Goal: Book appointment/travel/reservation

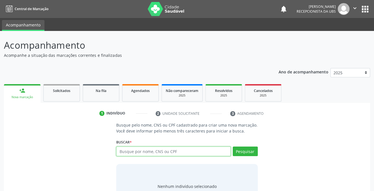
click at [136, 152] on input "text" at bounding box center [173, 151] width 114 height 10
click at [141, 152] on input "text" at bounding box center [173, 151] width 114 height 10
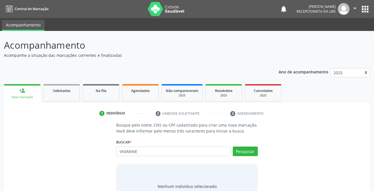
click at [23, 91] on div "person_add" at bounding box center [22, 90] width 6 height 6
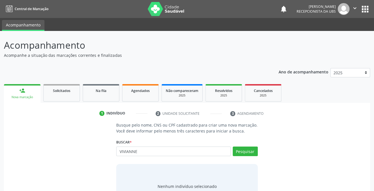
click at [23, 91] on div "person_add" at bounding box center [22, 90] width 6 height 6
click at [141, 153] on input "VIVIANNE" at bounding box center [173, 151] width 114 height 10
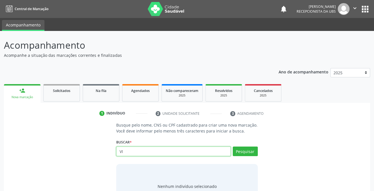
type input "V"
type input "00789304481"
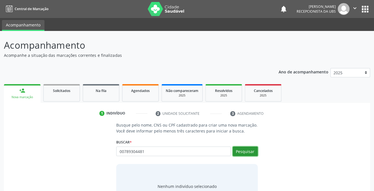
click at [245, 153] on button "Pesquisar" at bounding box center [244, 151] width 25 height 10
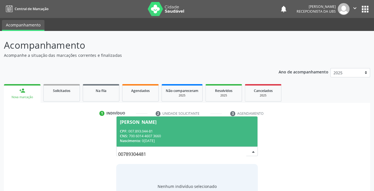
click at [132, 130] on div "CPF: 007.893.044-81" at bounding box center [187, 131] width 134 height 5
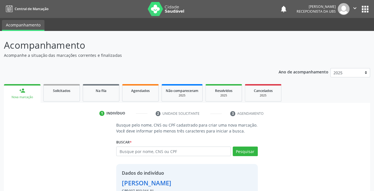
scroll to position [34, 0]
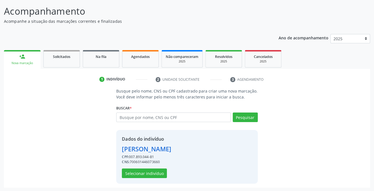
click at [20, 58] on div "person_add" at bounding box center [22, 56] width 6 height 6
click at [148, 171] on button "Selecionar indivíduo" at bounding box center [144, 173] width 45 height 10
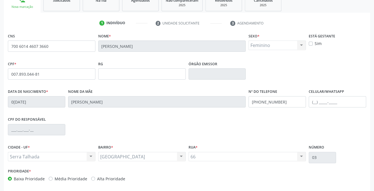
scroll to position [114, 0]
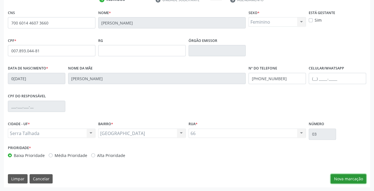
click at [345, 179] on button "Nova marcação" at bounding box center [347, 179] width 35 height 10
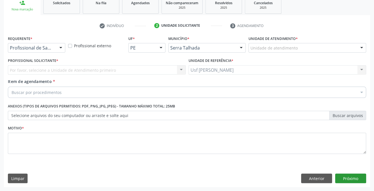
scroll to position [87, 0]
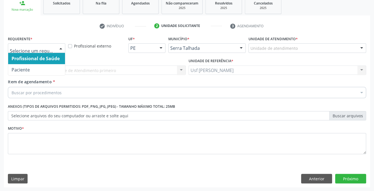
click at [60, 46] on div at bounding box center [60, 49] width 8 height 10
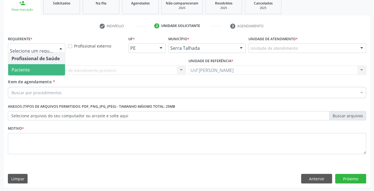
click at [40, 68] on span "Paciente" at bounding box center [36, 69] width 57 height 11
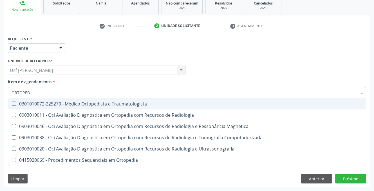
type input "ORTOPEDI"
click at [13, 104] on Traumatologista at bounding box center [14, 103] width 4 height 4
click at [12, 104] on Traumatologista "checkbox" at bounding box center [10, 104] width 4 height 4
click at [60, 102] on div "0301010072-225270 - Médico Ortopedista e Traumatologista" at bounding box center [187, 103] width 351 height 4
click at [21, 103] on div "0301010072-225270 - Médico Ortopedista e Traumatologista" at bounding box center [187, 103] width 351 height 4
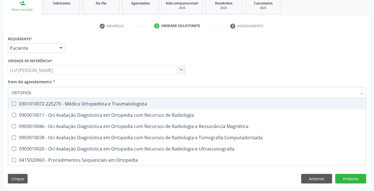
checkbox Traumatologista "true"
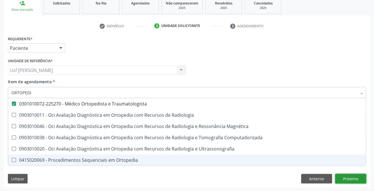
click at [350, 177] on div "Requerente * Paciente Profissional de Saúde Paciente Nenhum resultado encontrad…" at bounding box center [187, 111] width 366 height 153
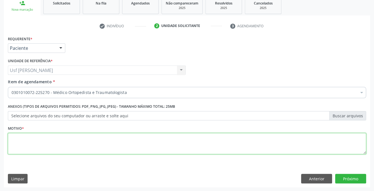
click at [15, 140] on textarea at bounding box center [187, 143] width 358 height 21
type textarea "."
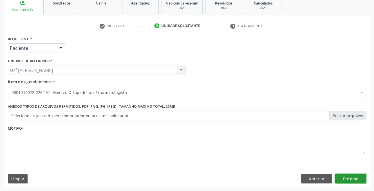
click at [356, 178] on button "Próximo" at bounding box center [350, 179] width 31 height 10
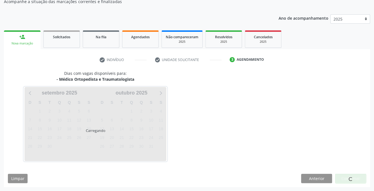
scroll to position [53, 0]
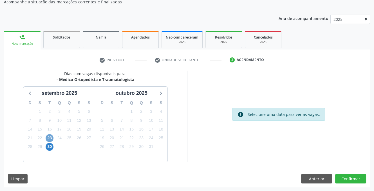
click at [48, 139] on span "23" at bounding box center [50, 138] width 8 height 8
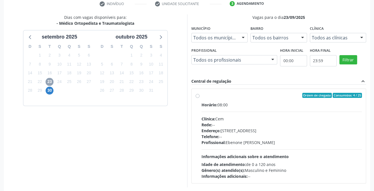
scroll to position [134, 0]
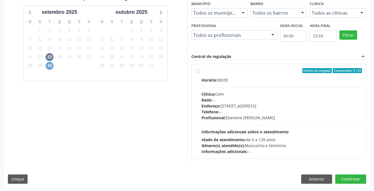
click at [49, 65] on span "30" at bounding box center [50, 66] width 8 height 8
click at [201, 69] on label "Ordem de chegada Consumidos: 6 / 20 Horário: 07:30 Clínica: Policlinica Municip…" at bounding box center [281, 111] width 160 height 86
click at [196, 69] on input "Ordem de chegada Consumidos: 6 / 20 Horário: 07:30 Clínica: Policlinica Municip…" at bounding box center [197, 70] width 4 height 5
radio input "true"
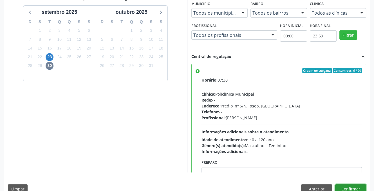
click at [351, 189] on button "Confirmar" at bounding box center [350, 189] width 31 height 10
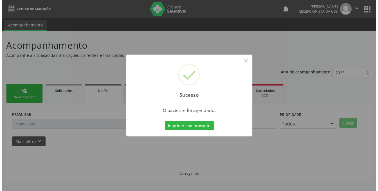
scroll to position [0, 0]
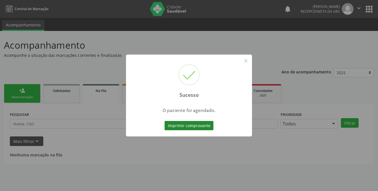
click at [183, 126] on button "Imprimir comprovante" at bounding box center [188, 126] width 49 height 10
